Goal: Complete application form: Complete application form

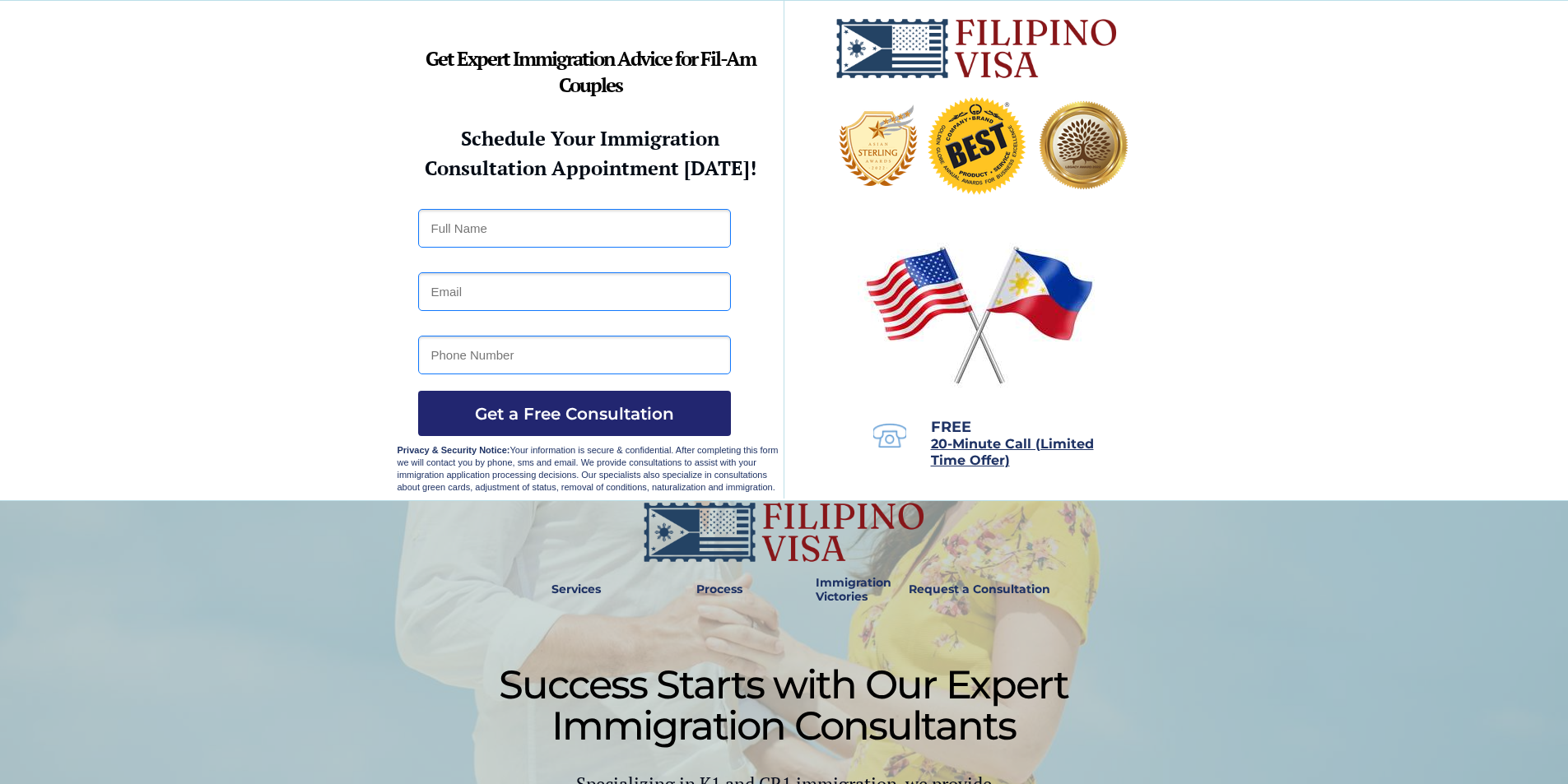
click at [476, 244] on input "text" at bounding box center [574, 228] width 312 height 39
type input "d"
type input "[PERSON_NAME]"
click at [461, 301] on input "email" at bounding box center [574, 292] width 312 height 39
type input "[EMAIL_ADDRESS][DOMAIN_NAME]"
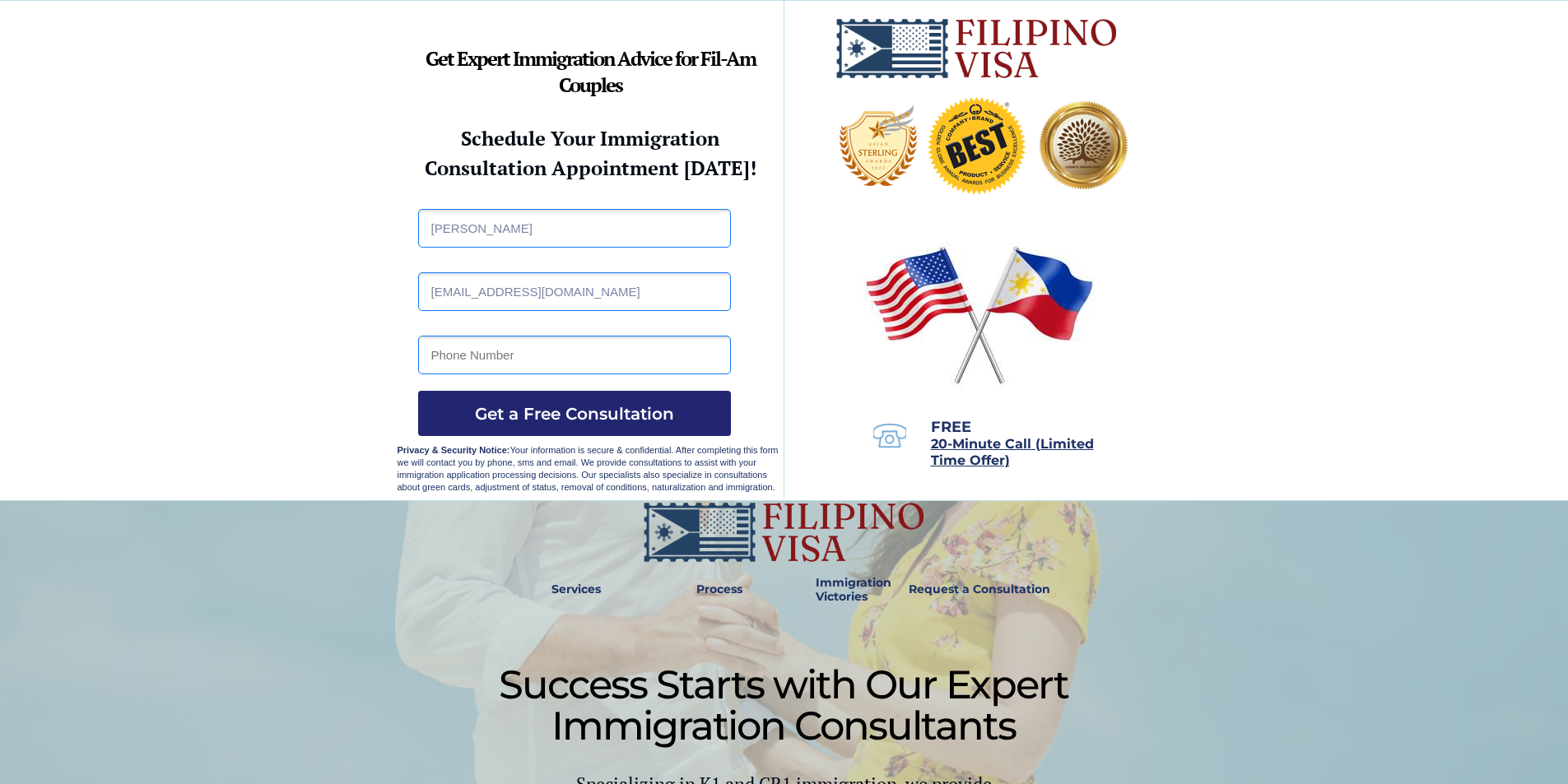
click at [438, 353] on input "tel" at bounding box center [574, 355] width 312 height 39
type input "09709666508"
click at [480, 233] on input "text" at bounding box center [574, 228] width 312 height 39
type input "E"
